Goal: Navigation & Orientation: Find specific page/section

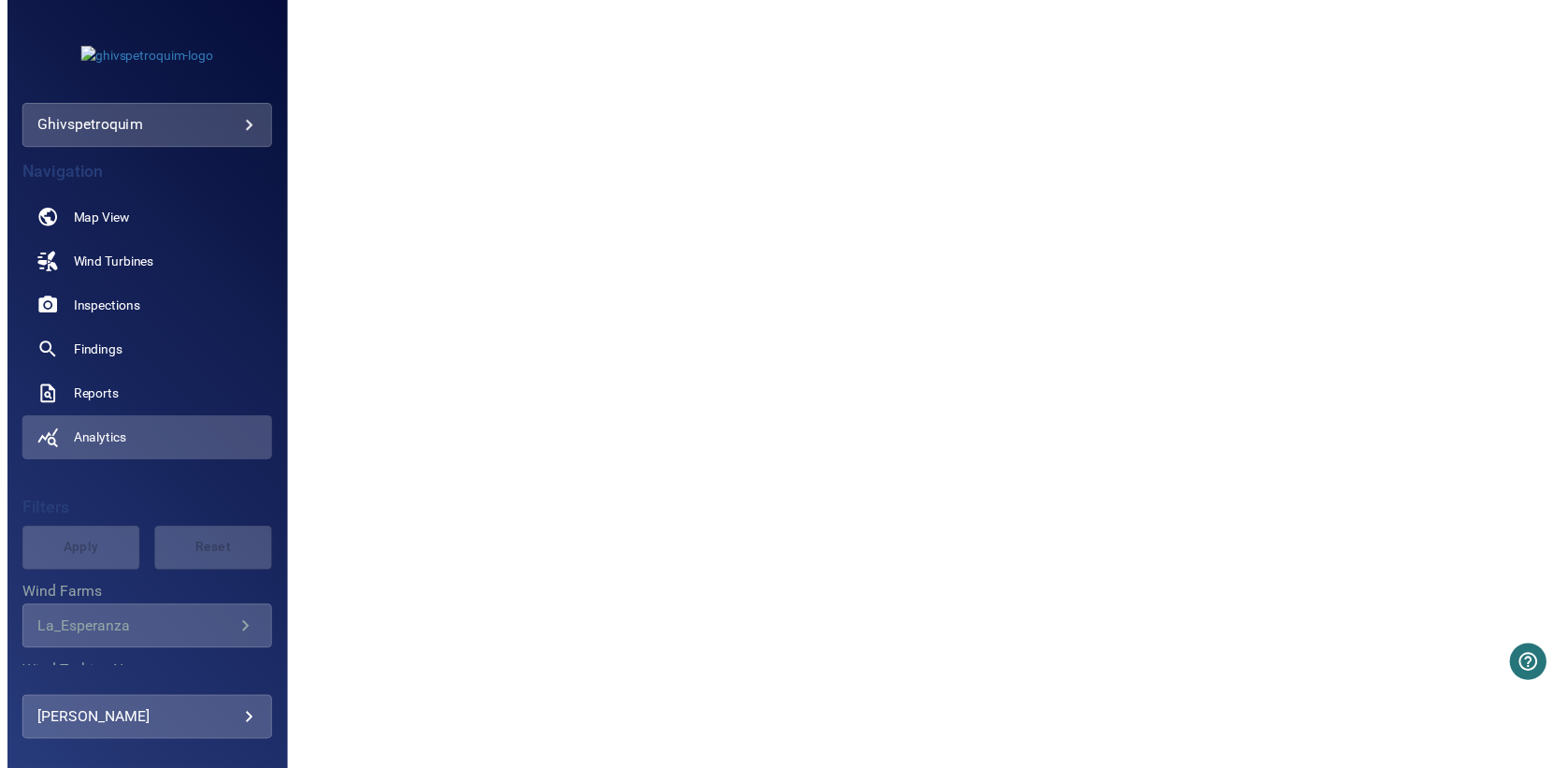
scroll to position [814, 0]
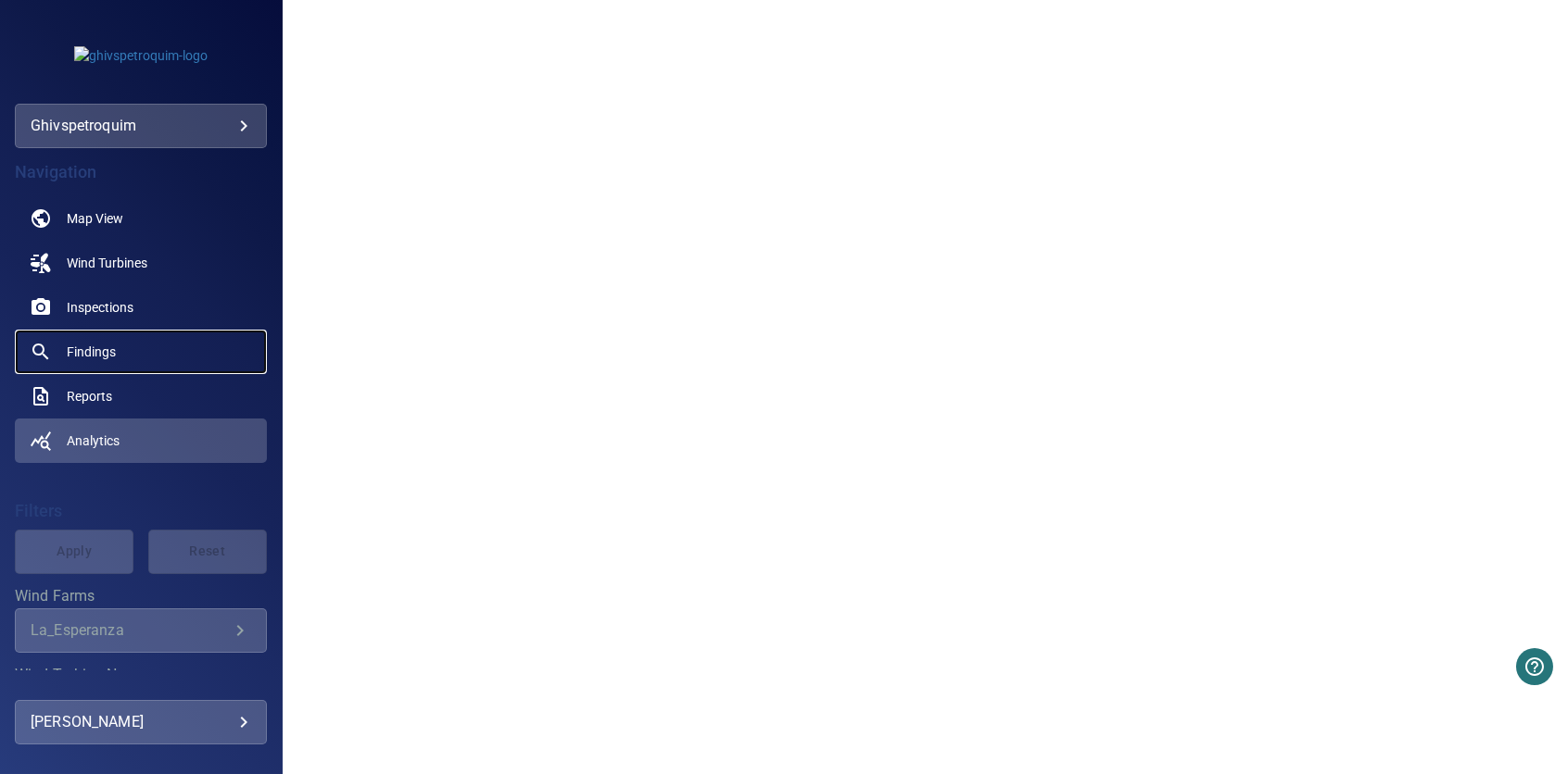
click at [91, 365] on link "Findings" at bounding box center [141, 351] width 252 height 44
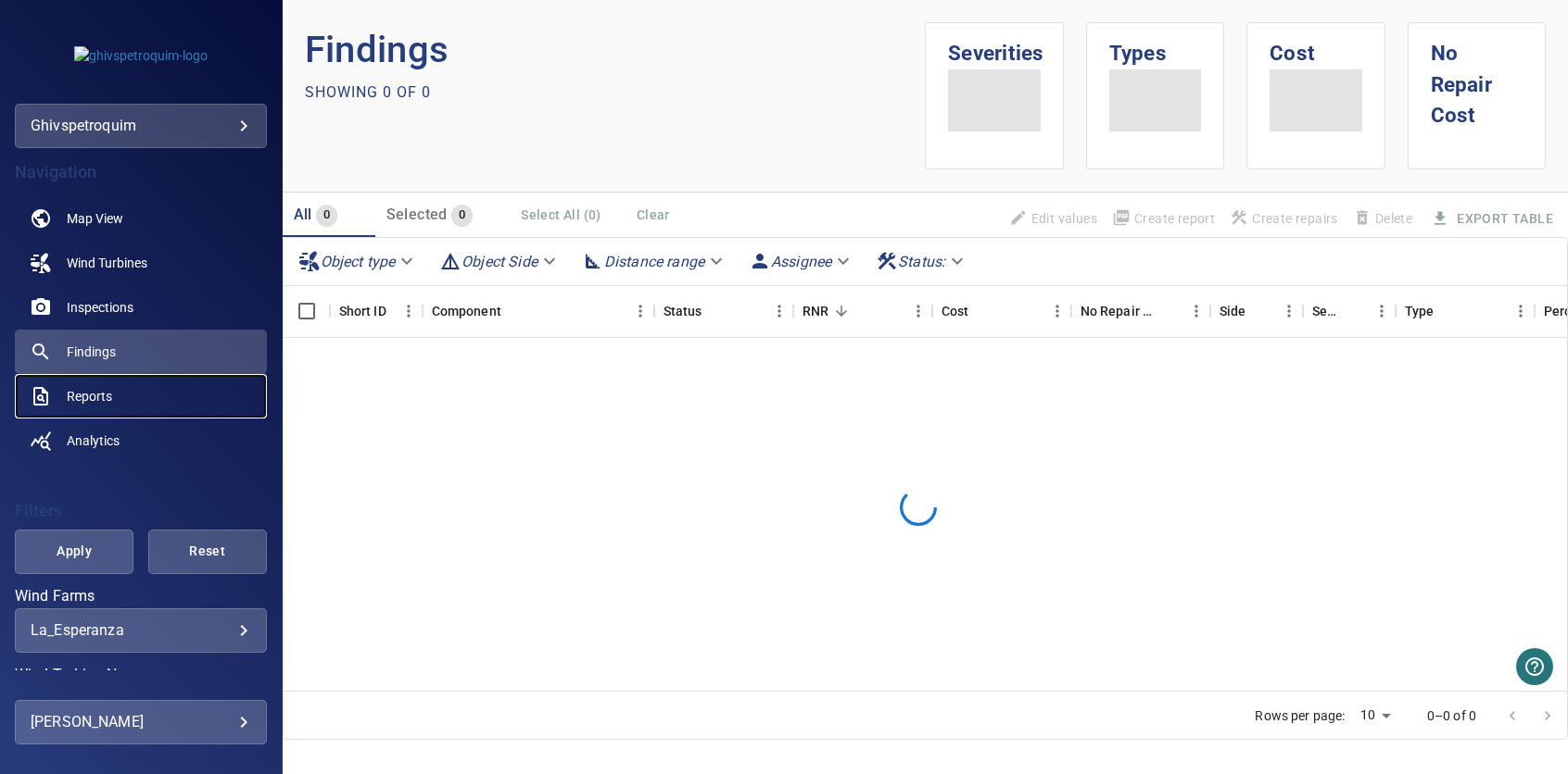
click at [87, 396] on span "Reports" at bounding box center [89, 397] width 45 height 19
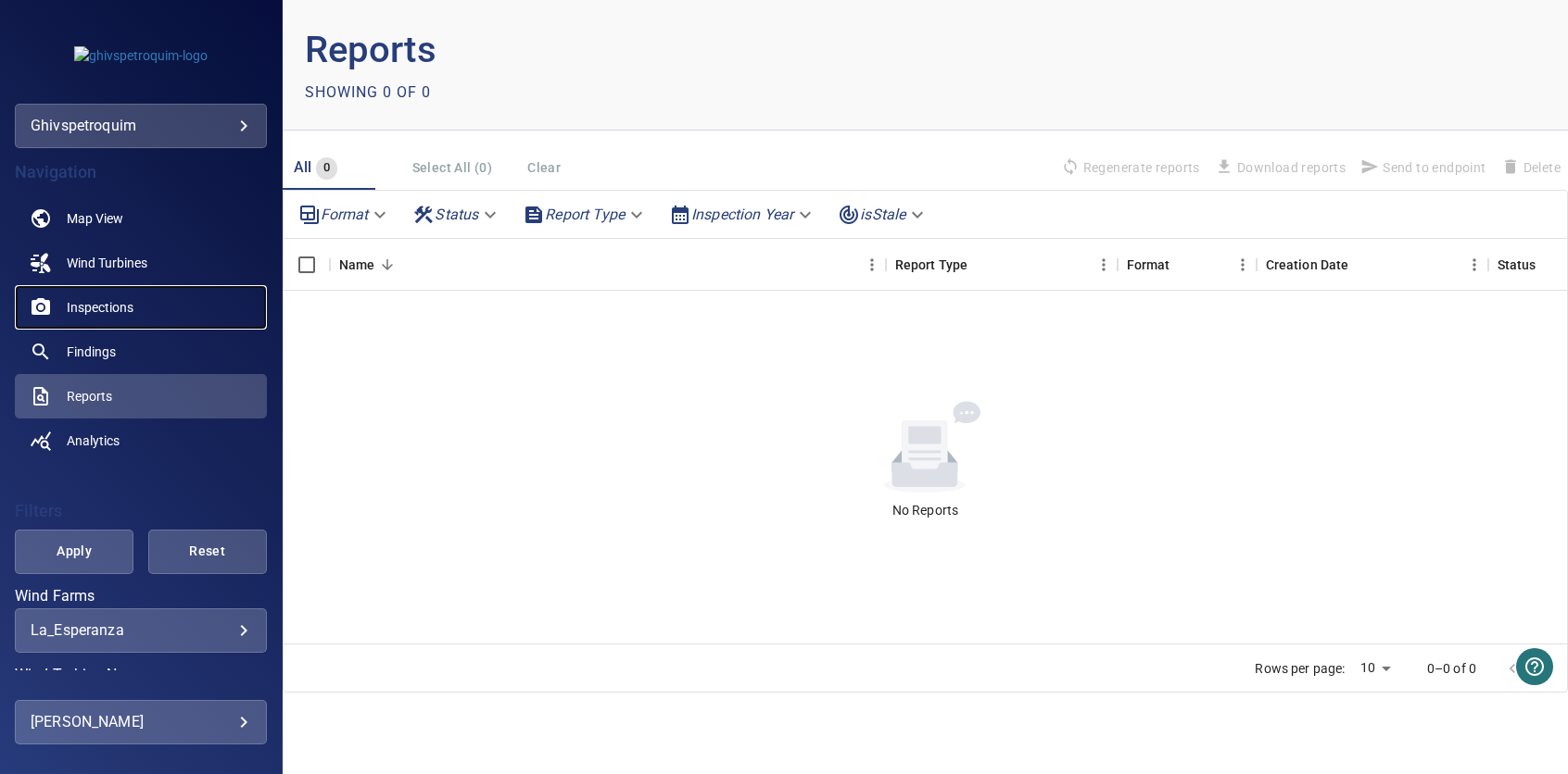
click at [127, 298] on span "Inspections" at bounding box center [99, 308] width 67 height 19
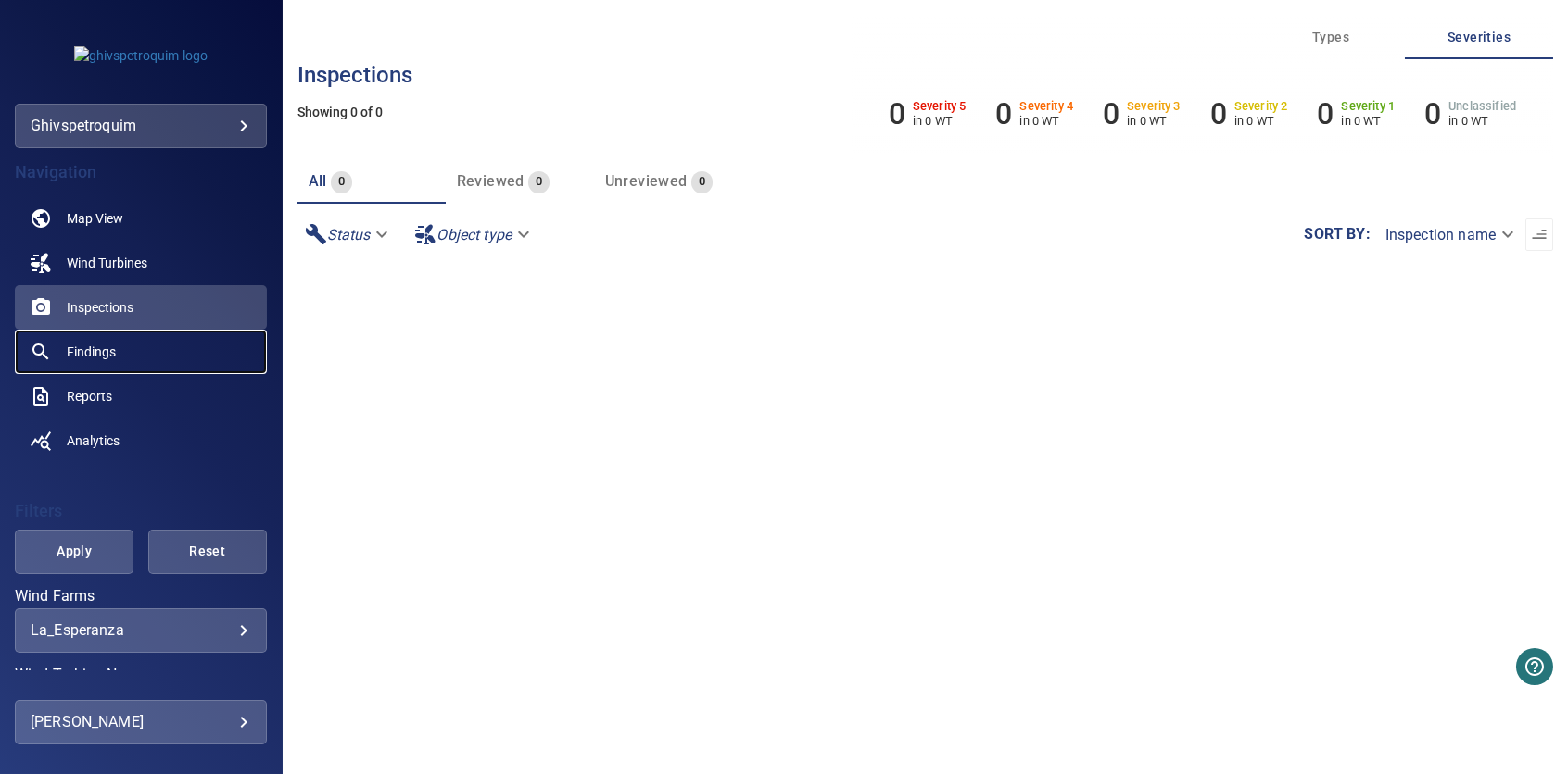
click at [70, 344] on span "Findings" at bounding box center [91, 352] width 49 height 19
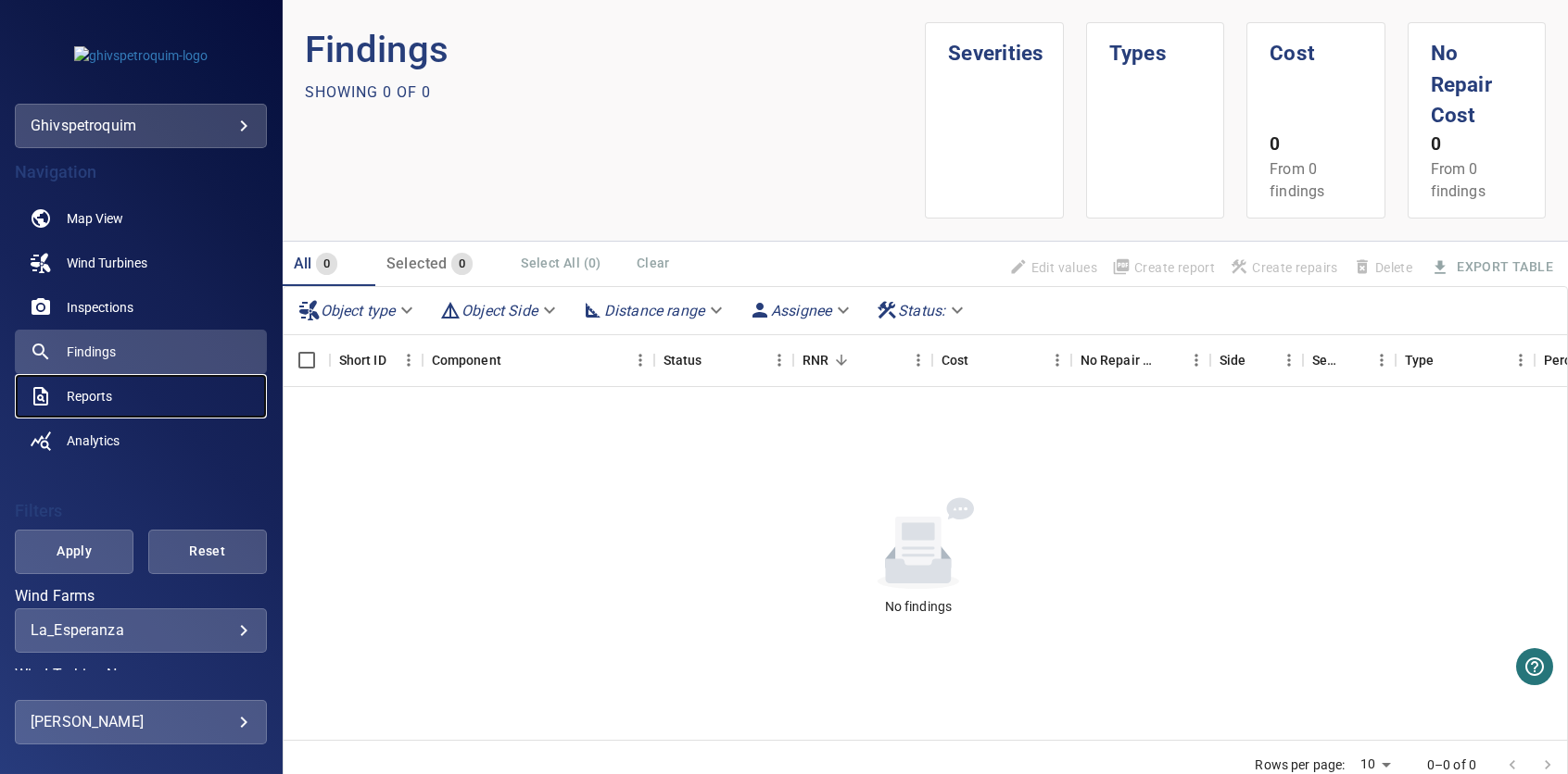
click at [96, 395] on span "Reports" at bounding box center [89, 397] width 45 height 19
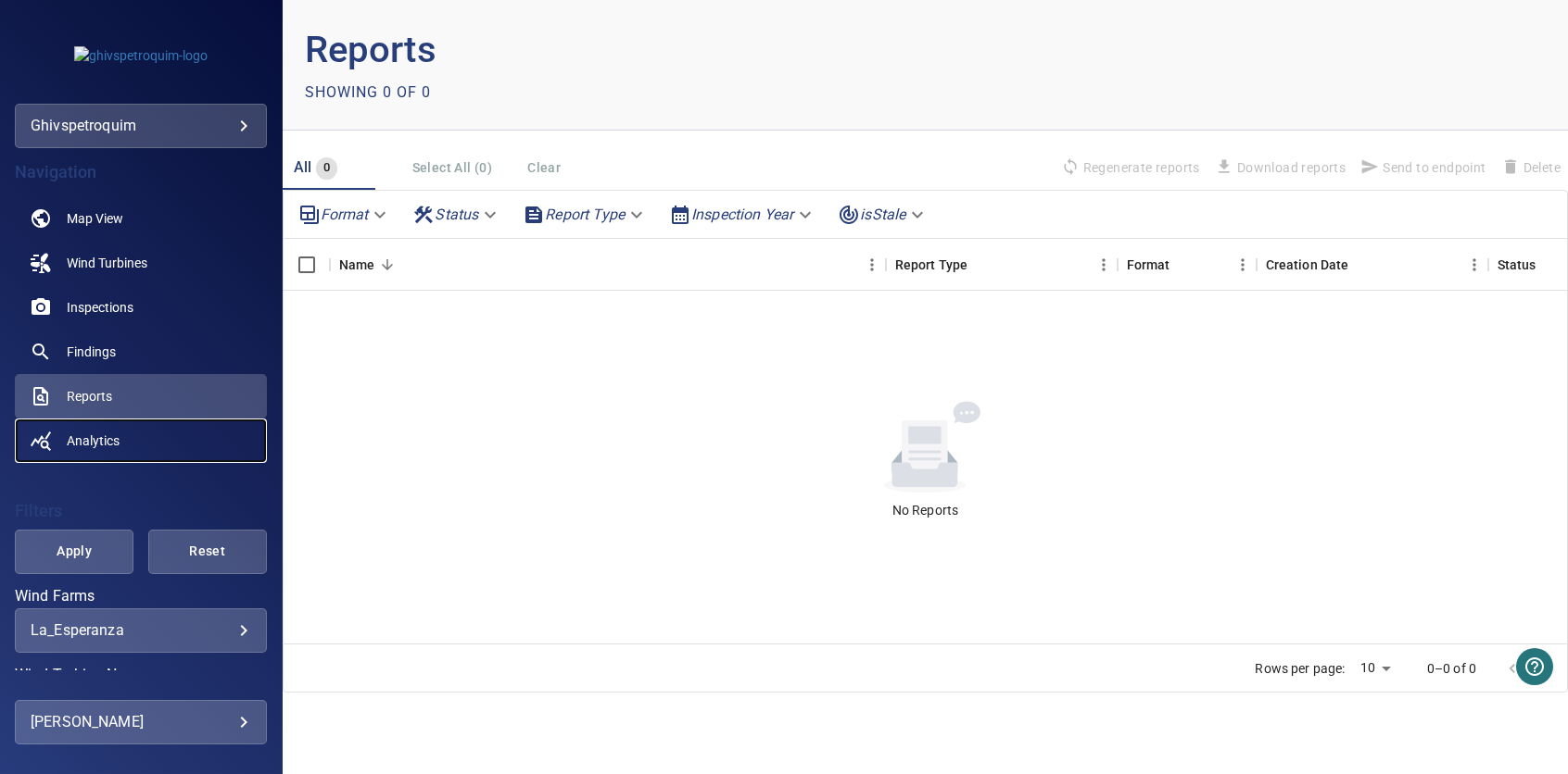
click at [111, 444] on span "Analytics" at bounding box center [93, 441] width 53 height 19
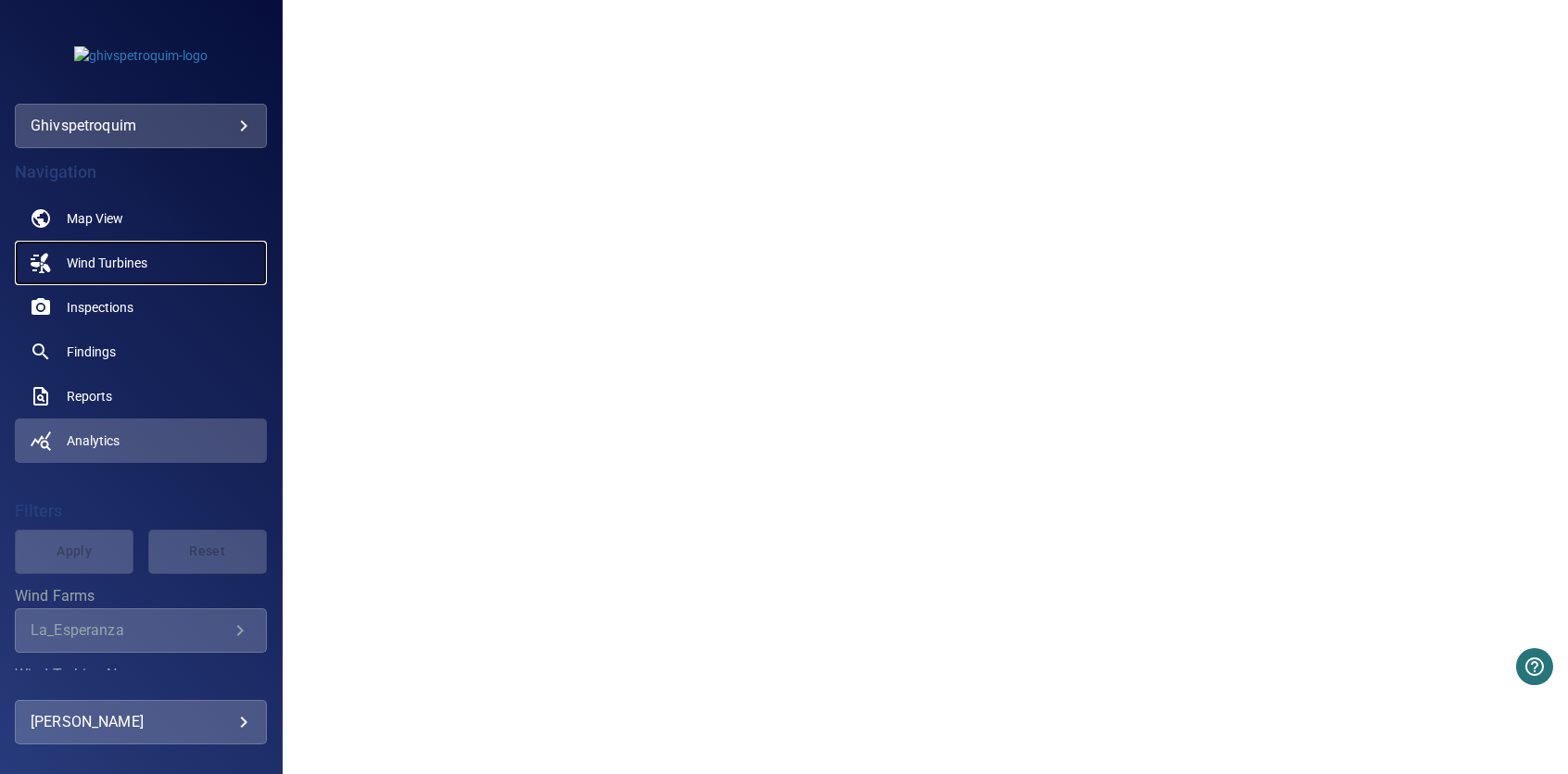
click at [95, 258] on span "Wind Turbines" at bounding box center [107, 264] width 81 height 19
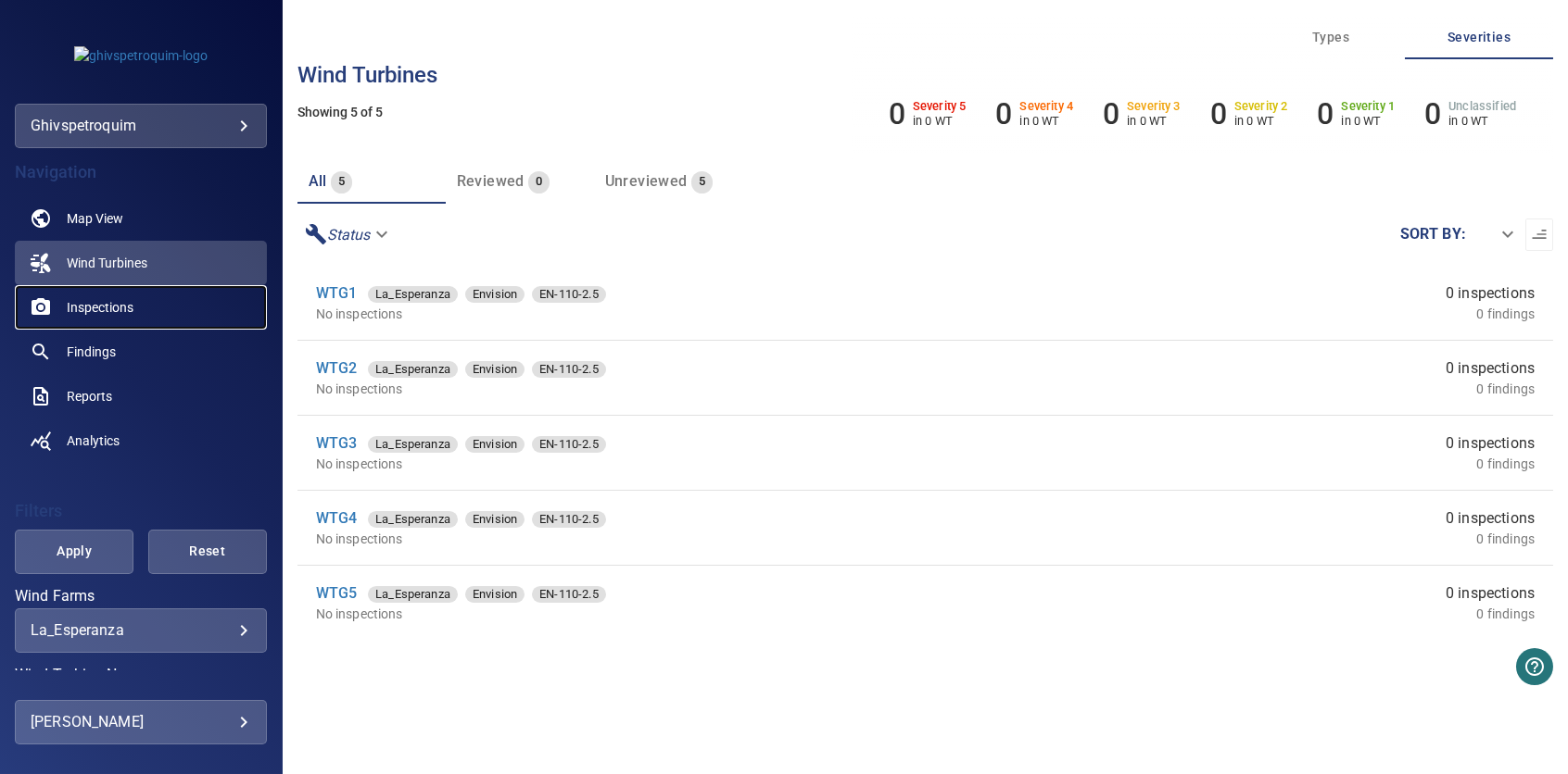
click at [120, 307] on span "Inspections" at bounding box center [99, 308] width 67 height 19
